Goal: Find specific page/section: Find specific page/section

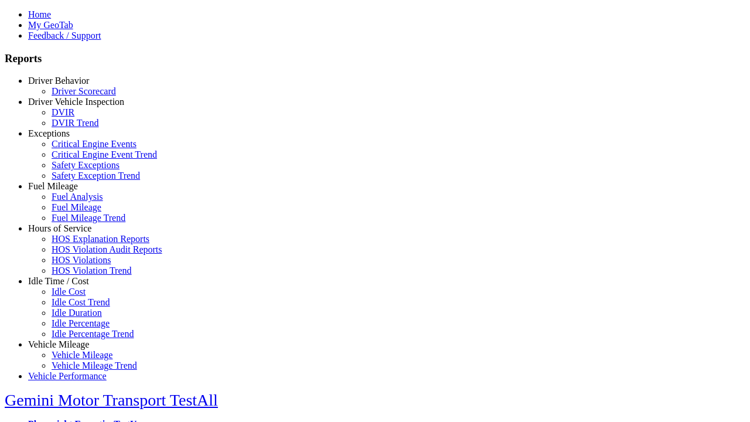
click at [67, 86] on link "Driver Behavior" at bounding box center [58, 81] width 61 height 10
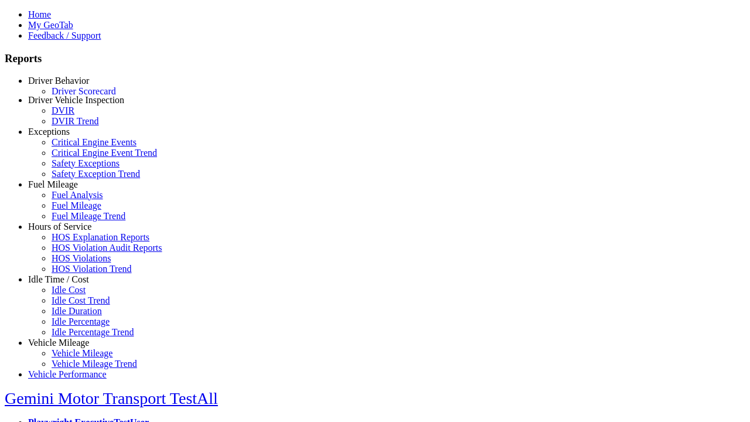
scroll to position [2, 0]
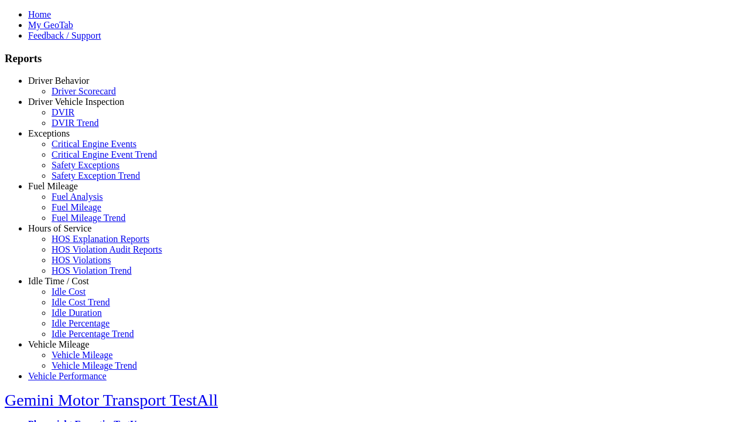
click at [76, 96] on link "Driver Scorecard" at bounding box center [84, 91] width 64 height 10
